Goal: Complete application form

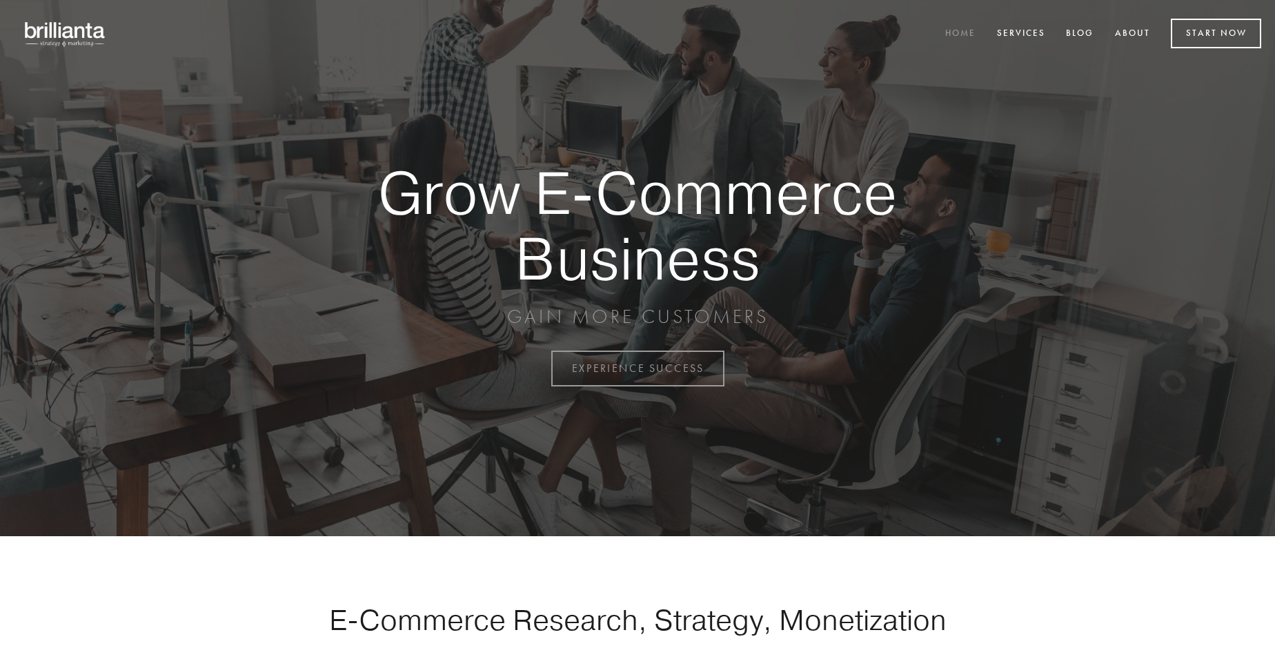
scroll to position [3615, 0]
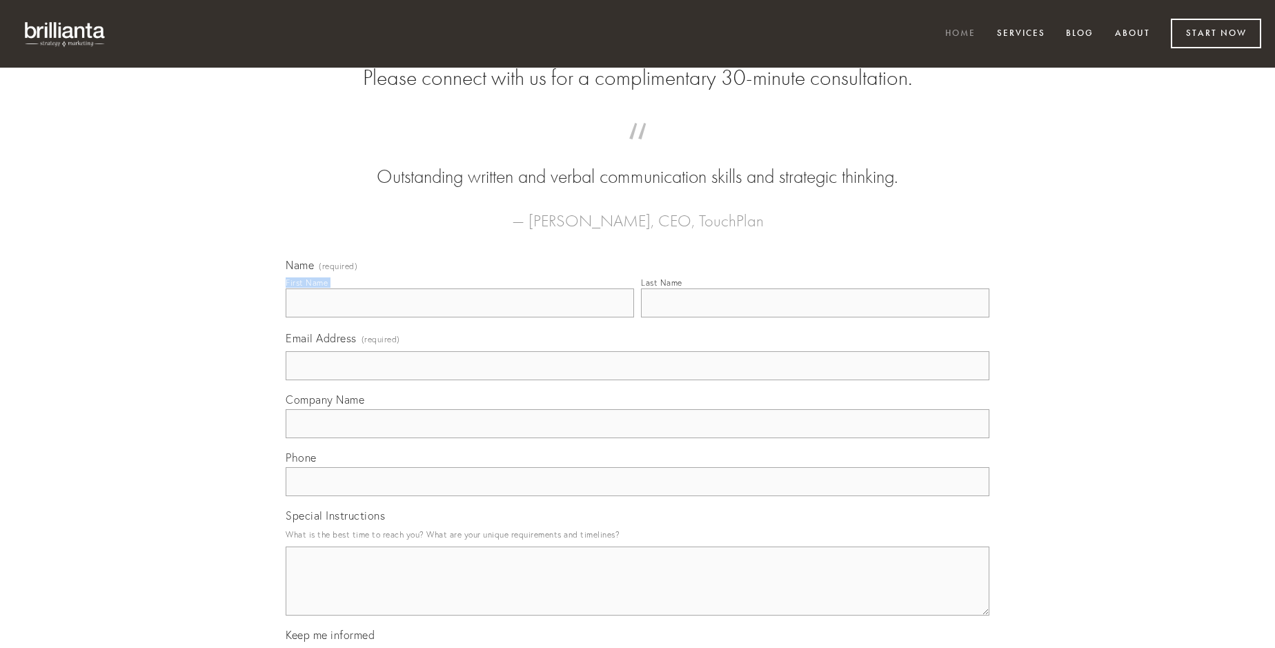
type input "[PERSON_NAME]"
click at [815, 317] on input "Last Name" at bounding box center [815, 302] width 348 height 29
type input "[PERSON_NAME]"
click at [637, 380] on input "Email Address (required)" at bounding box center [638, 365] width 704 height 29
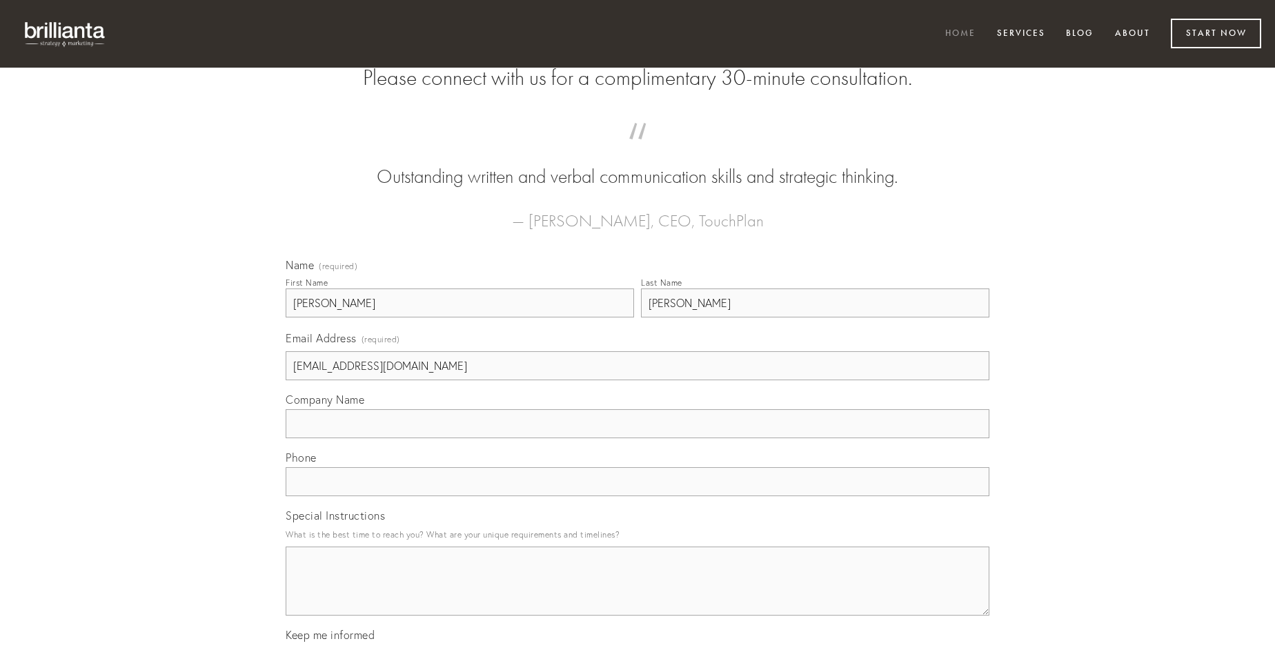
type input "[EMAIL_ADDRESS][DOMAIN_NAME]"
click at [637, 438] on input "Company Name" at bounding box center [638, 423] width 704 height 29
type input "super"
click at [637, 496] on input "text" at bounding box center [638, 481] width 704 height 29
click at [637, 593] on textarea "Special Instructions" at bounding box center [638, 580] width 704 height 69
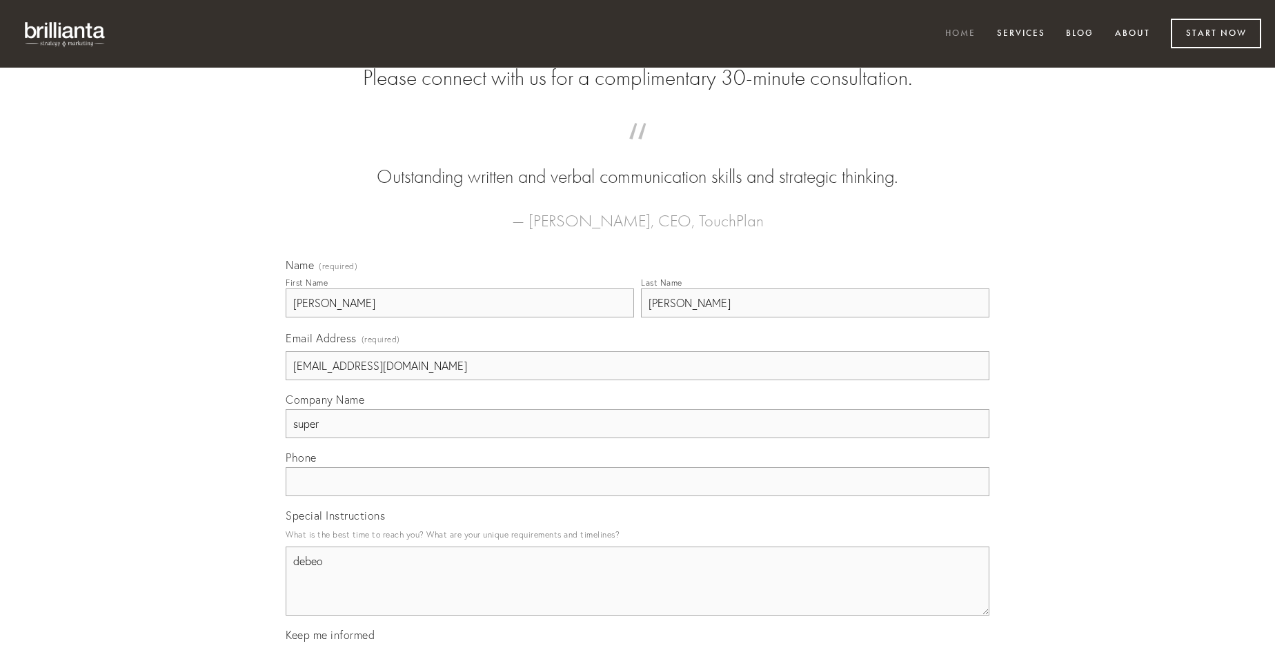
type textarea "debeo"
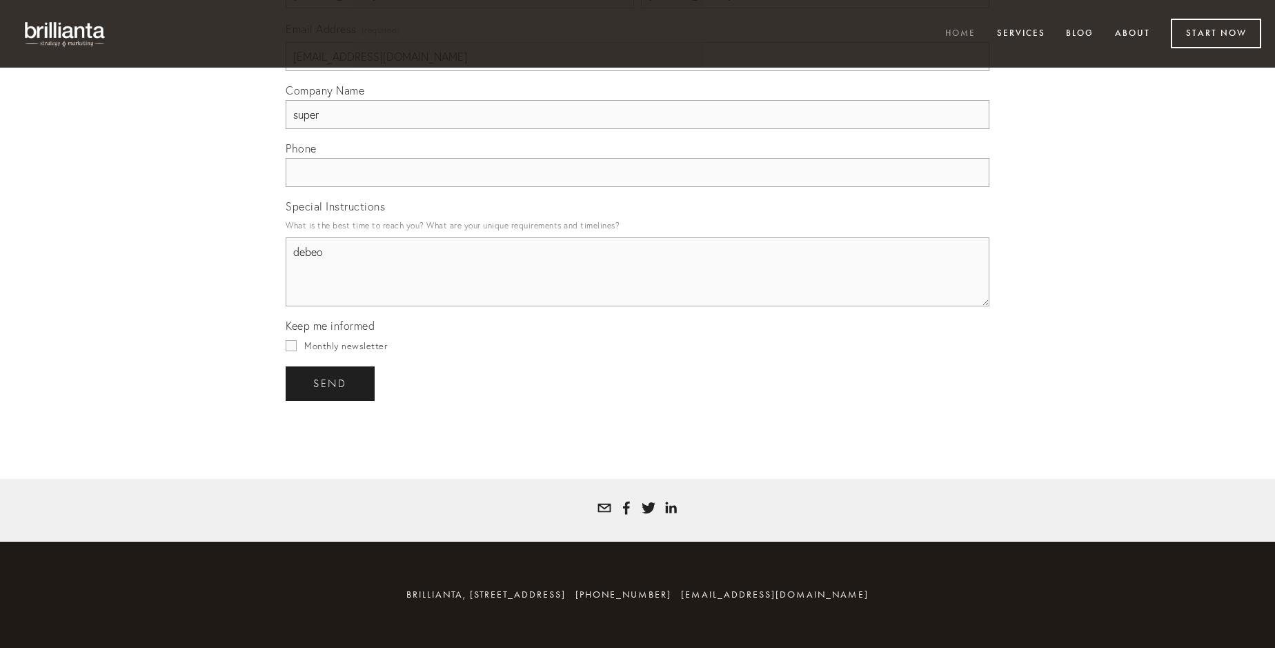
click at [331, 383] on span "send" at bounding box center [330, 383] width 34 height 12
